Goal: Task Accomplishment & Management: Use online tool/utility

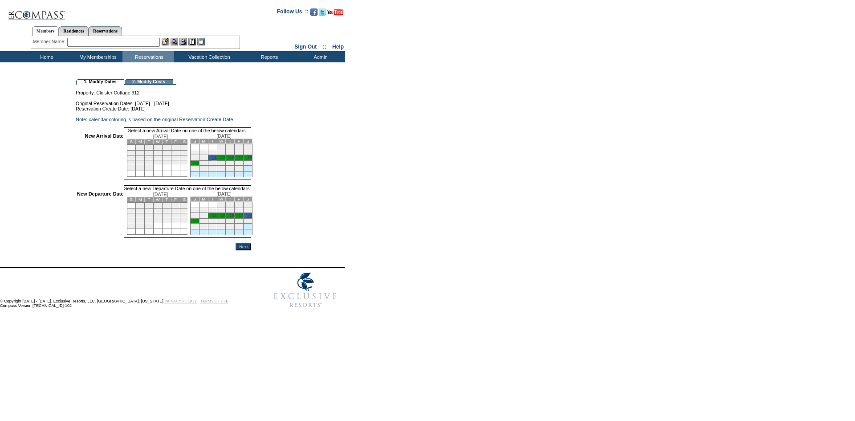
click at [251, 250] on input "Next" at bounding box center [243, 246] width 16 height 7
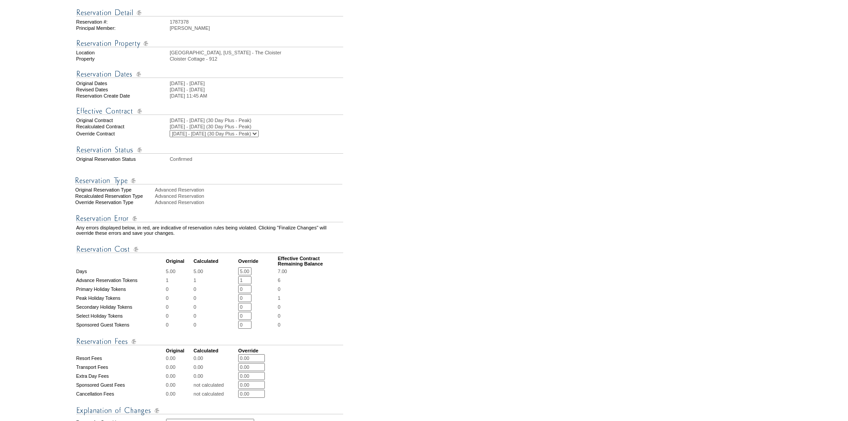
scroll to position [223, 0]
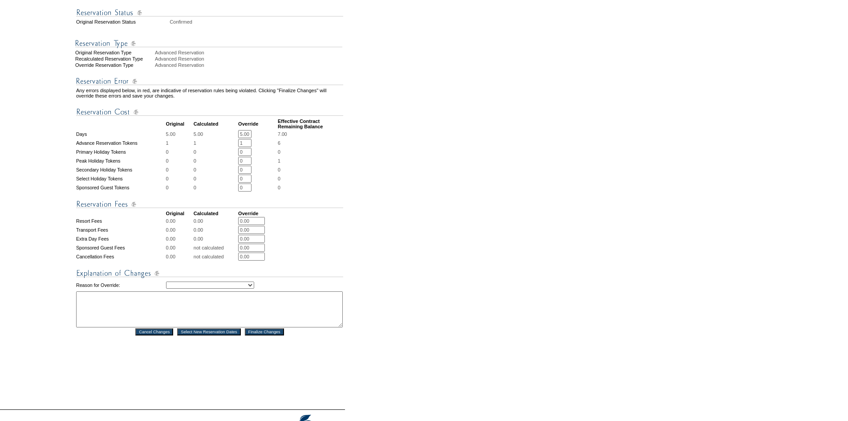
click at [249, 138] on input "5.00" at bounding box center [244, 134] width 13 height 8
type input "4"
click at [245, 288] on select "Creating Continuous Stay Days Rebooked After Cancellation Editing Occupant Expe…" at bounding box center [210, 284] width 88 height 7
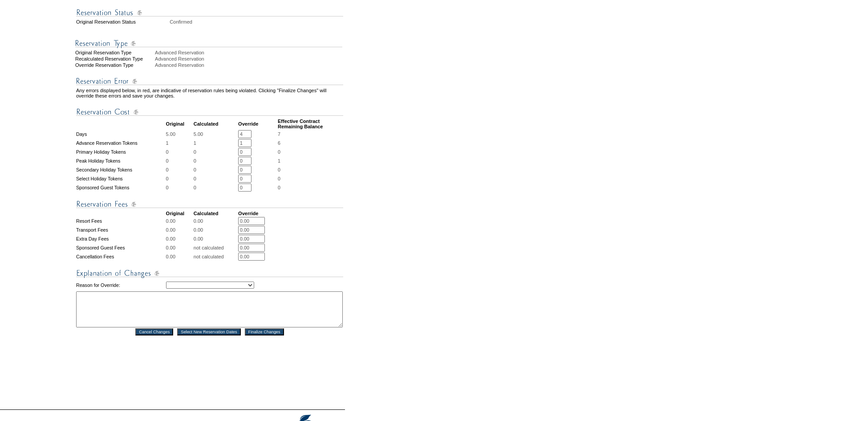
select select "1043"
click at [166, 288] on select "Creating Continuous Stay Days Rebooked After Cancellation Editing Occupant Expe…" at bounding box center [210, 284] width 88 height 7
drag, startPoint x: 253, startPoint y: 320, endPoint x: 258, endPoint y: 325, distance: 7.0
click at [253, 321] on textarea at bounding box center [209, 309] width 267 height 36
type textarea "Per Sea Island Andrena"
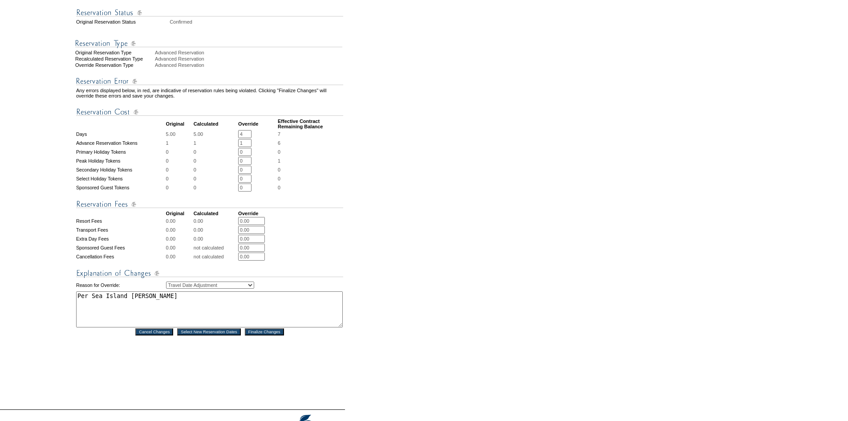
click at [274, 335] on input "Finalize Changes" at bounding box center [264, 331] width 39 height 7
